Goal: Check status: Check status

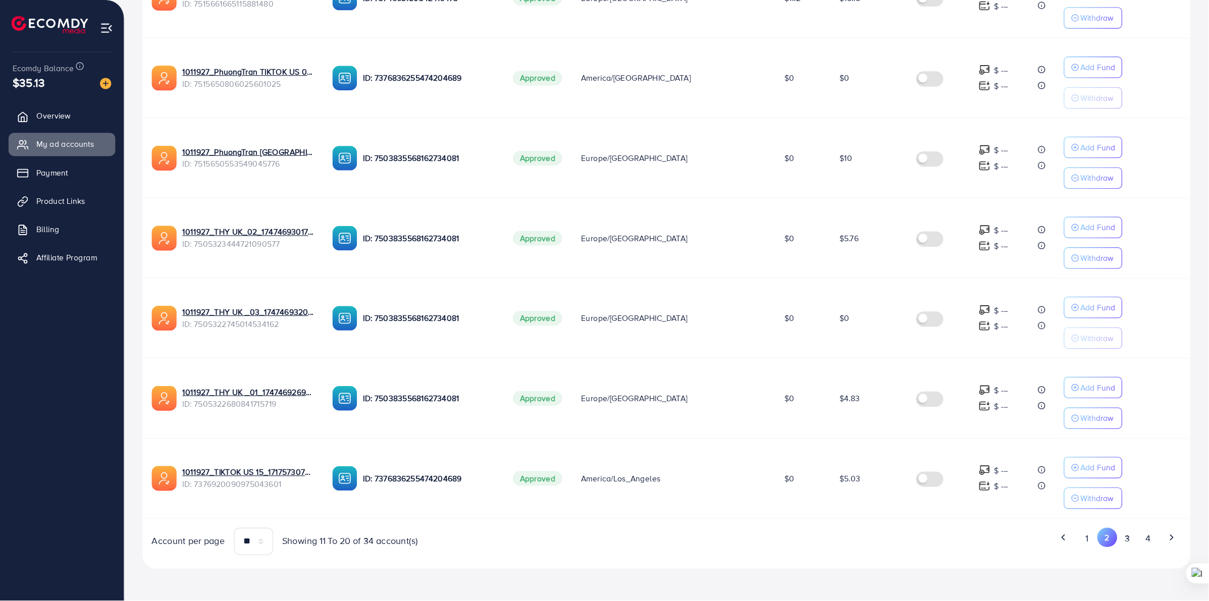
scroll to position [425, 0]
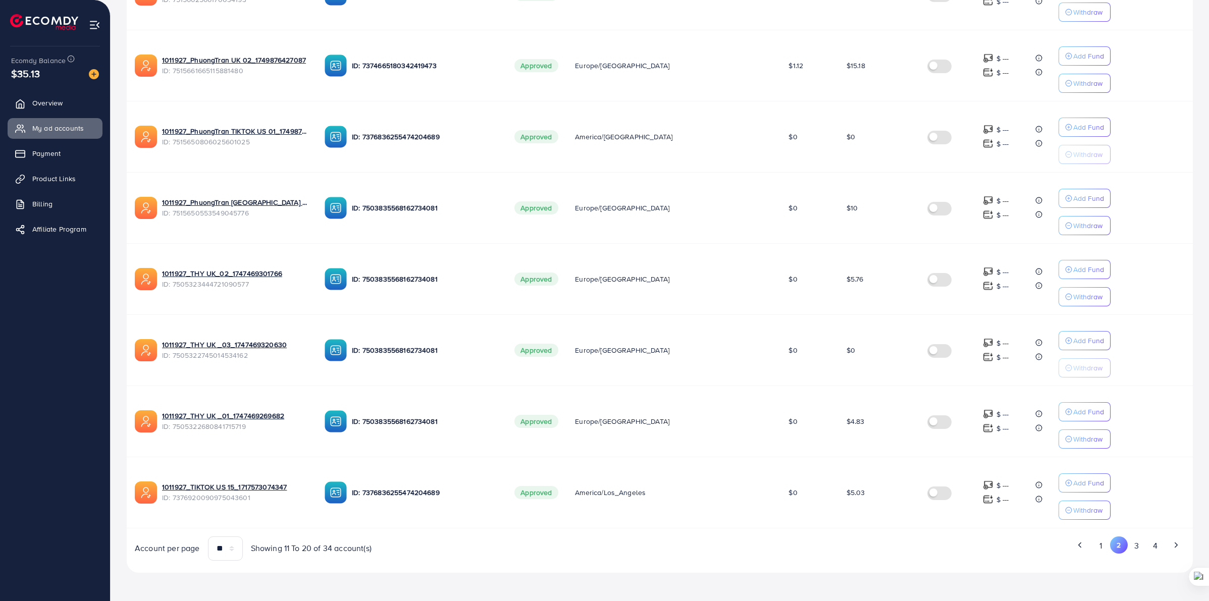
drag, startPoint x: 1132, startPoint y: 543, endPoint x: 1099, endPoint y: 528, distance: 35.7
click at [966, 481] on button "3" at bounding box center [1137, 546] width 18 height 19
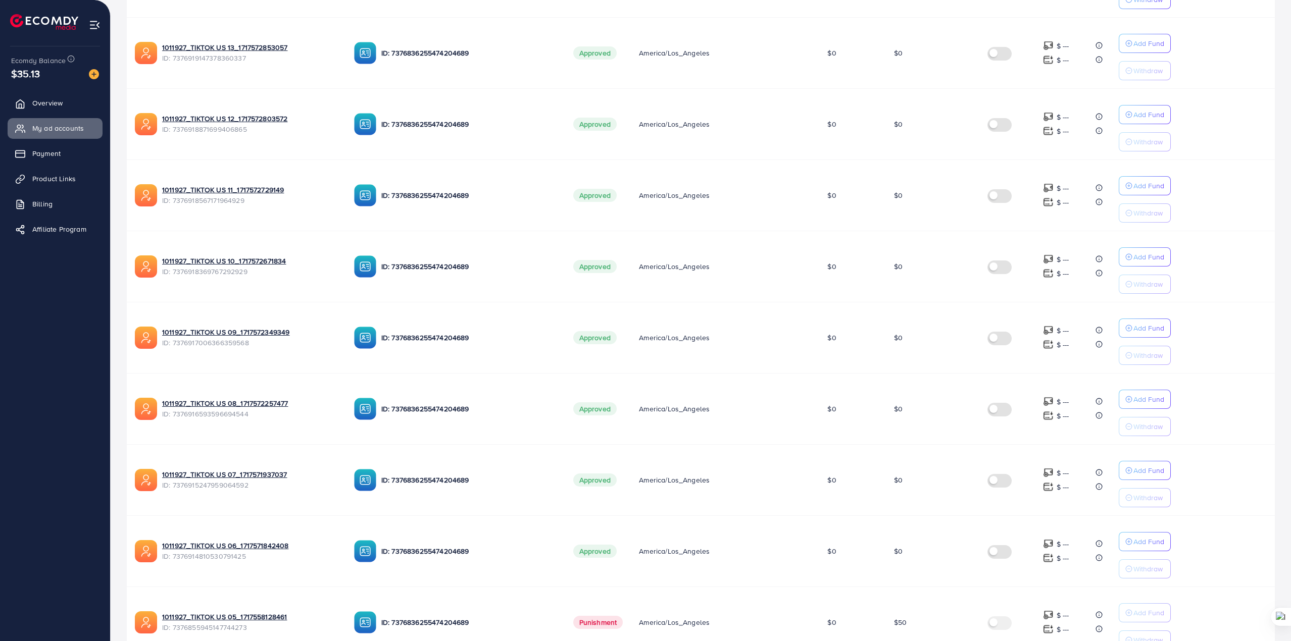
scroll to position [388, 0]
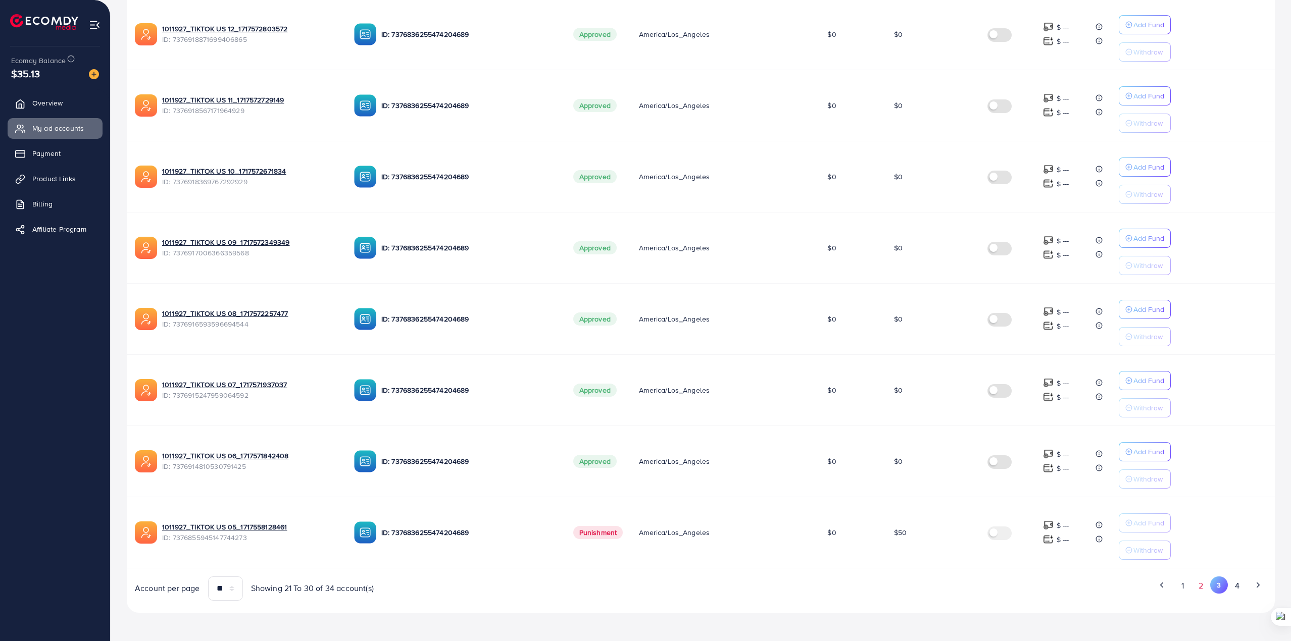
click at [966, 481] on button "2" at bounding box center [1201, 586] width 18 height 19
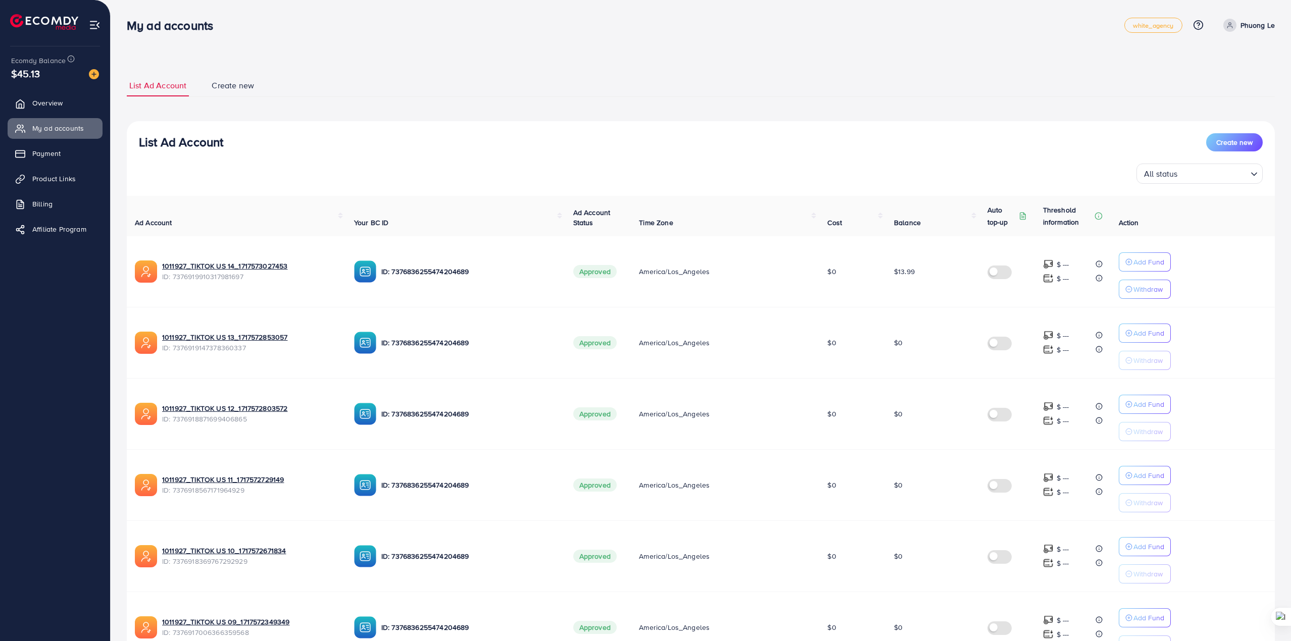
scroll to position [186, 0]
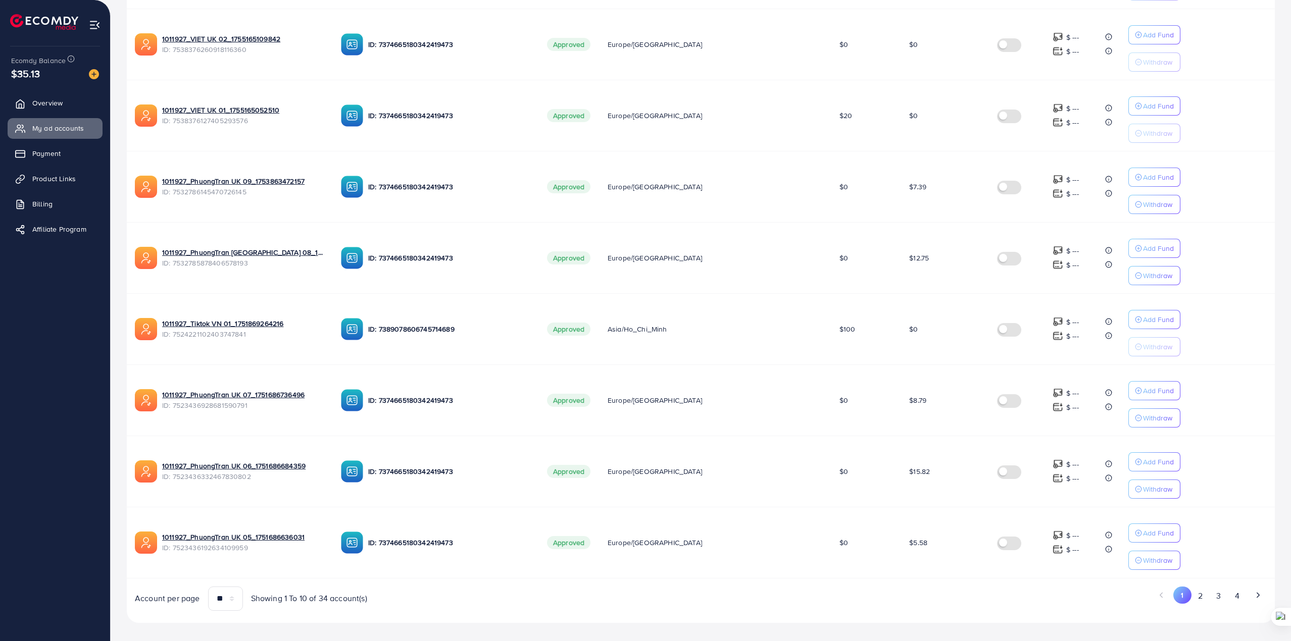
scroll to position [388, 0]
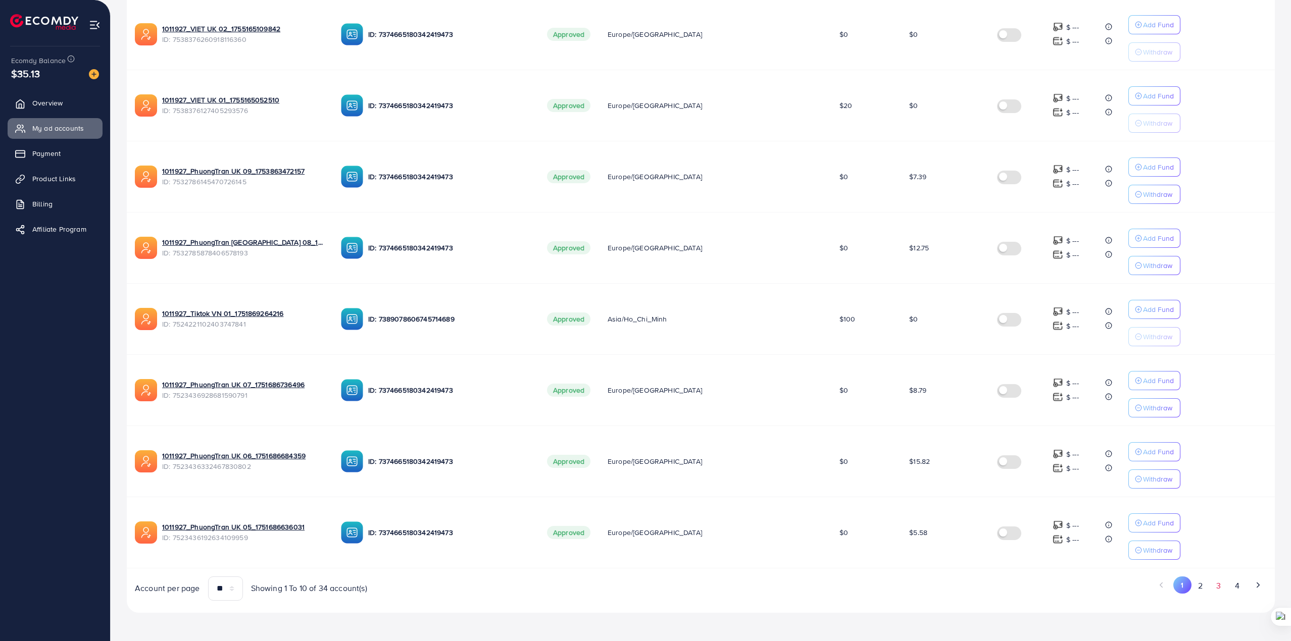
click at [1210, 590] on button "3" at bounding box center [1218, 586] width 18 height 19
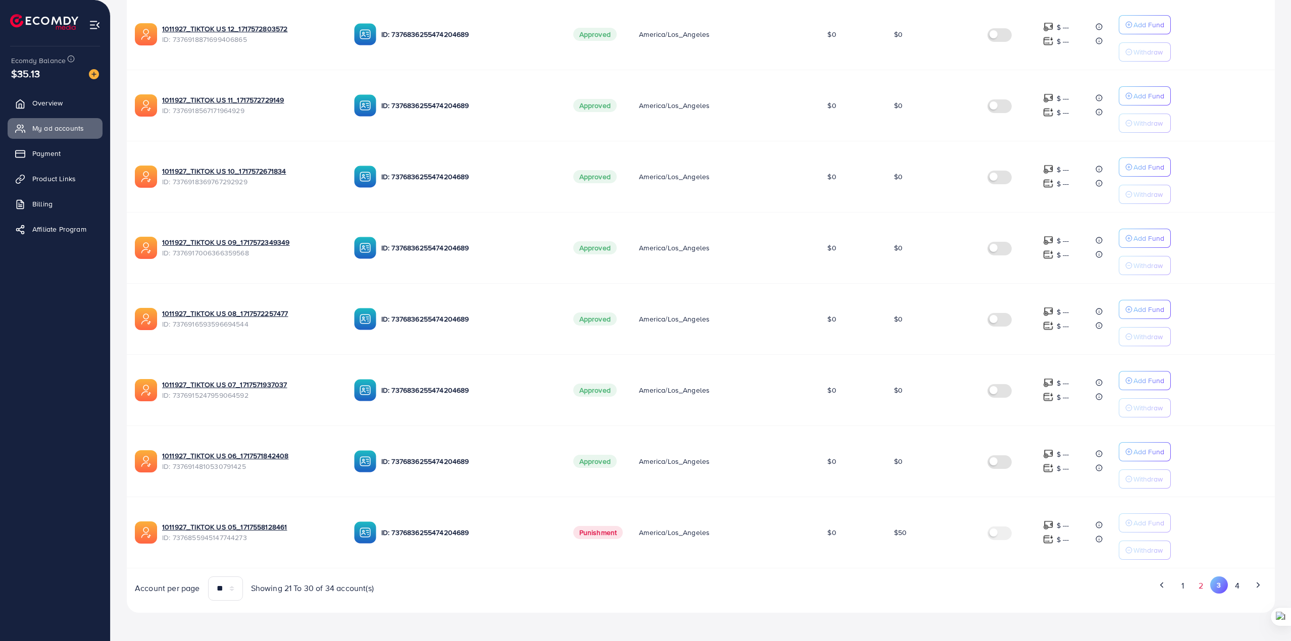
click at [1207, 590] on button "2" at bounding box center [1201, 586] width 18 height 19
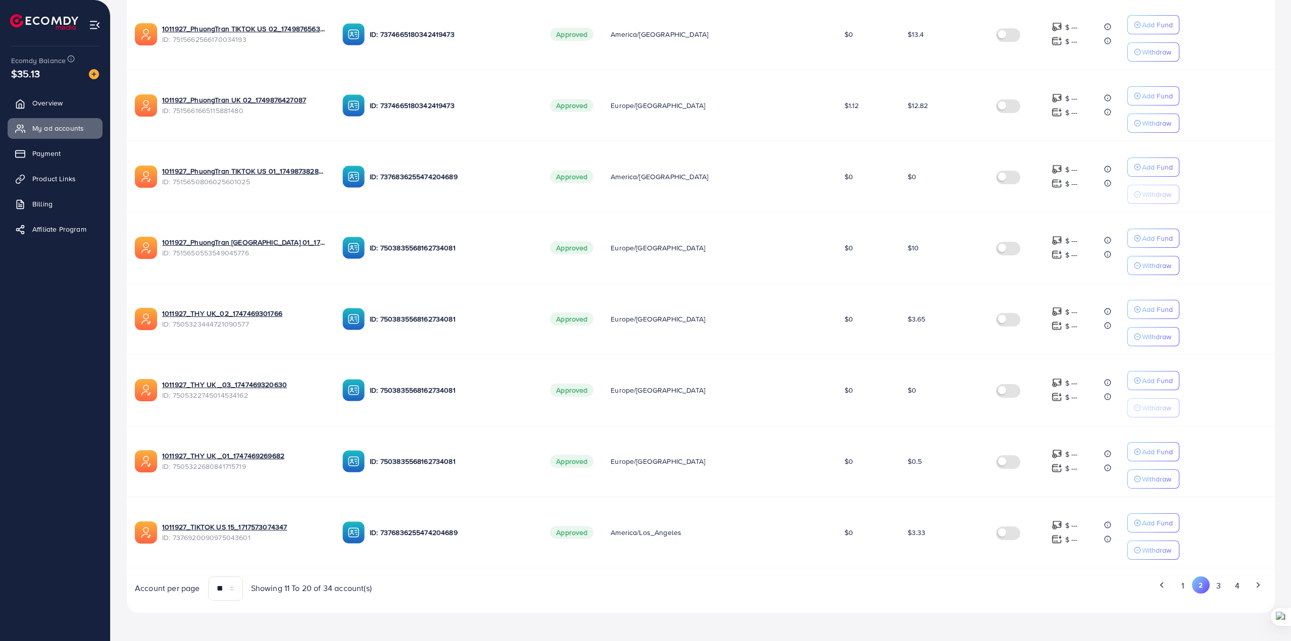
click at [1201, 588] on button "2" at bounding box center [1201, 585] width 18 height 17
click at [1212, 584] on button "3" at bounding box center [1218, 586] width 18 height 19
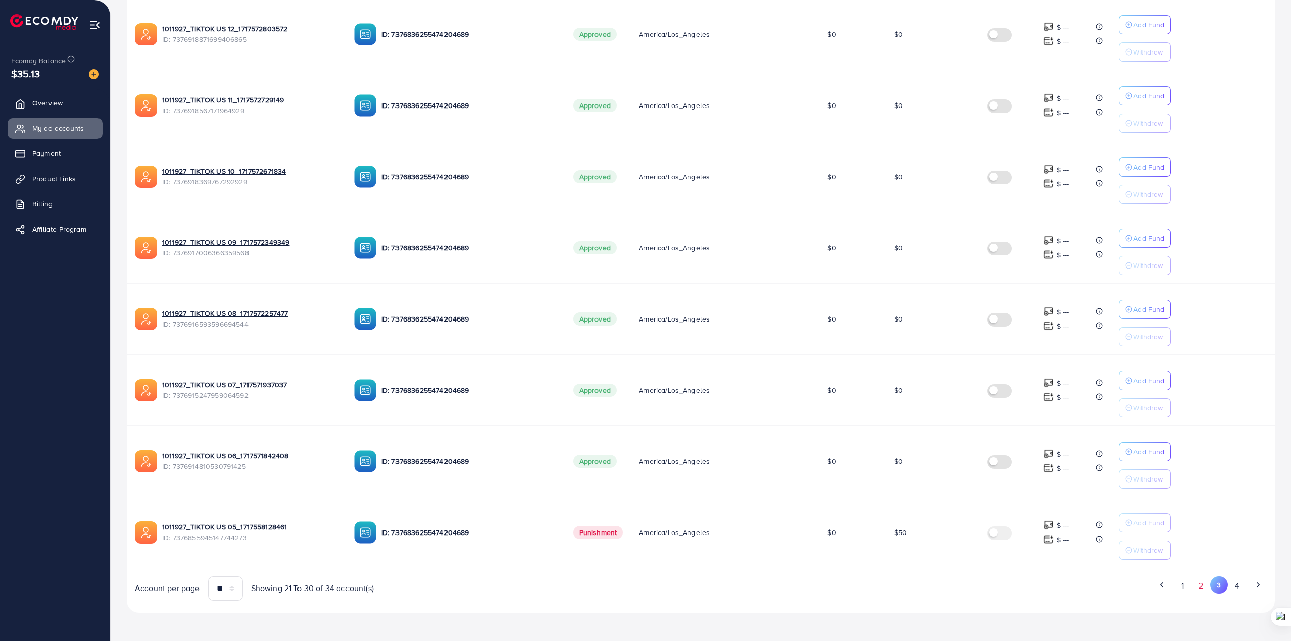
click at [1198, 591] on button "2" at bounding box center [1201, 586] width 18 height 19
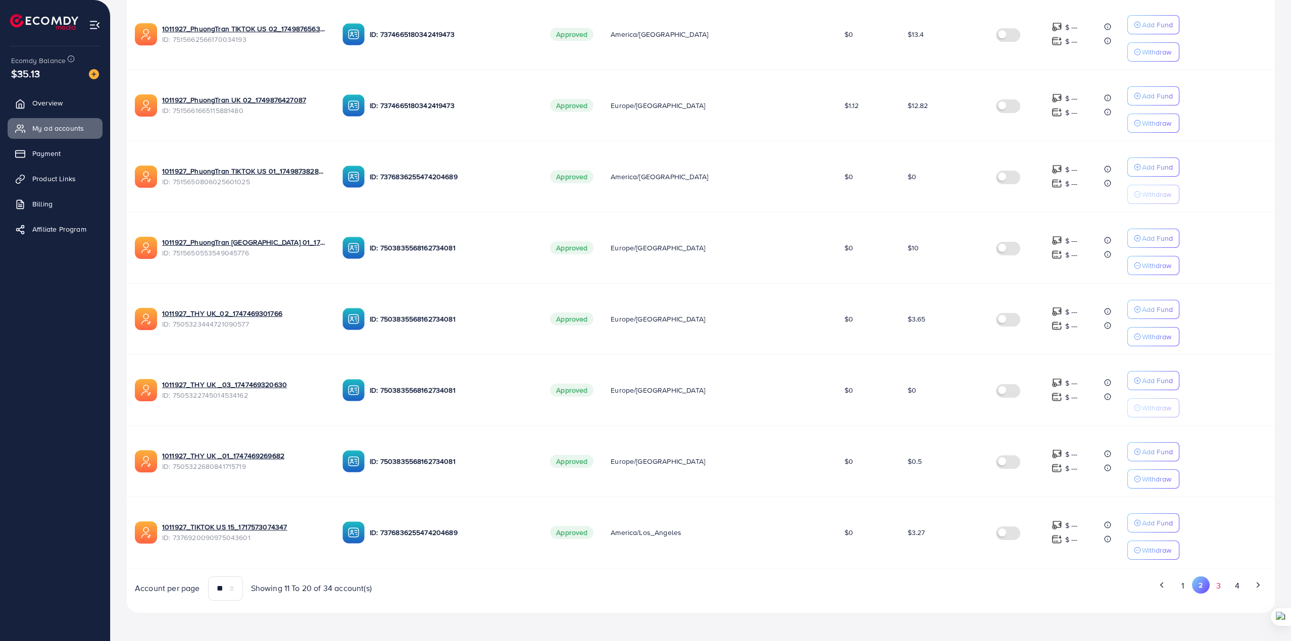
click at [1210, 588] on button "3" at bounding box center [1218, 586] width 18 height 19
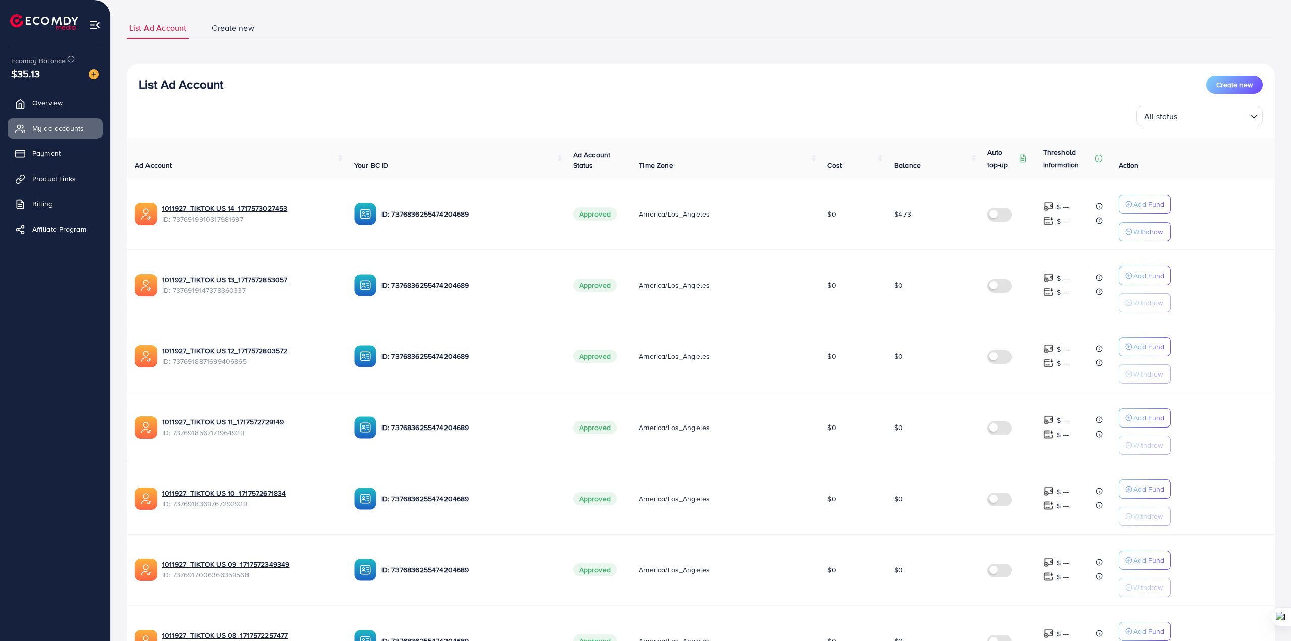
scroll to position [0, 0]
